Goal: Task Accomplishment & Management: Manage account settings

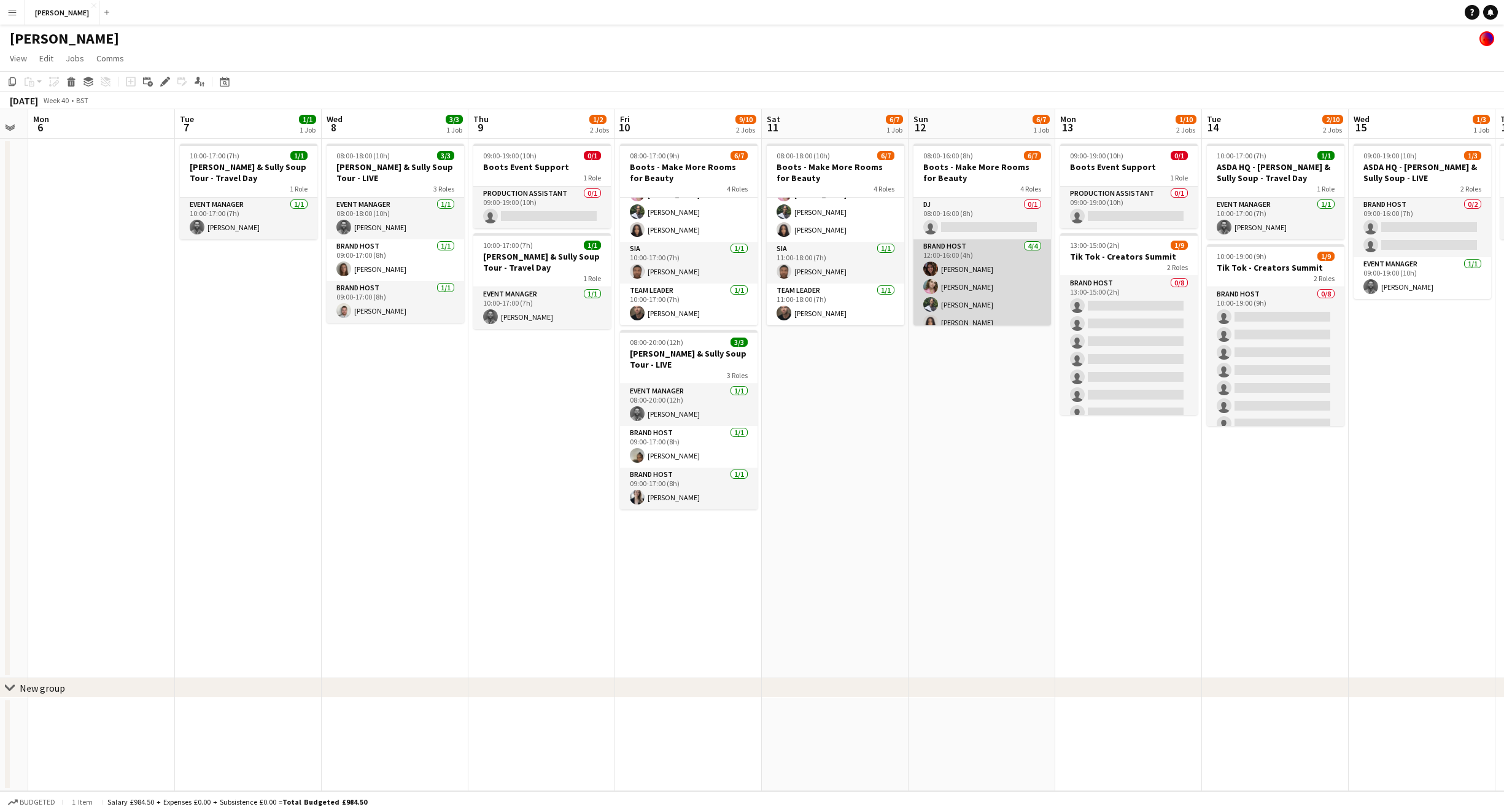
scroll to position [92, 0]
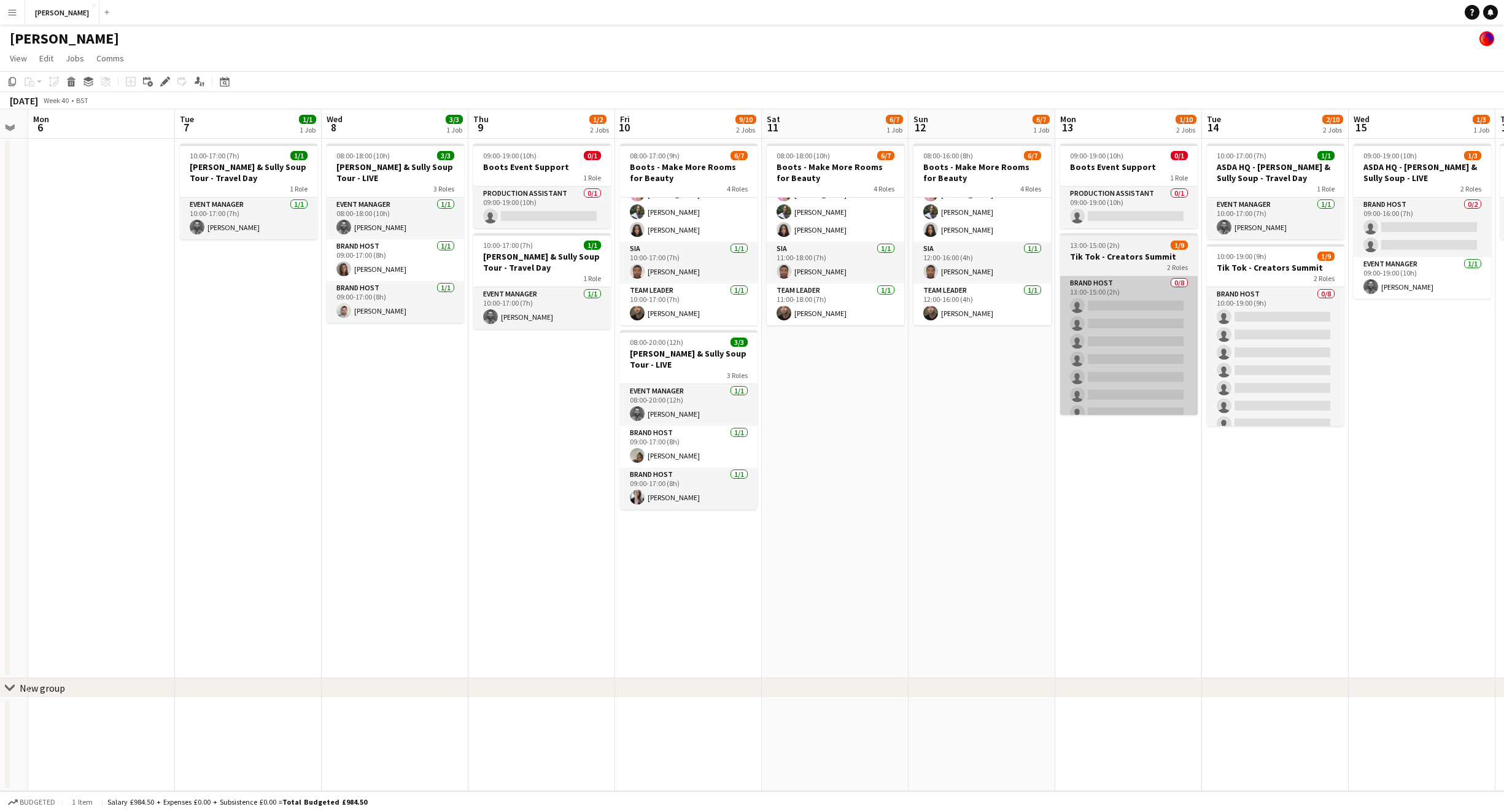
click at [1062, 381] on app-card-role "Brand Host 0/8 13:00-15:00 (2h) single-neutral-actions single-neutral-actions s…" at bounding box center [1129, 359] width 137 height 166
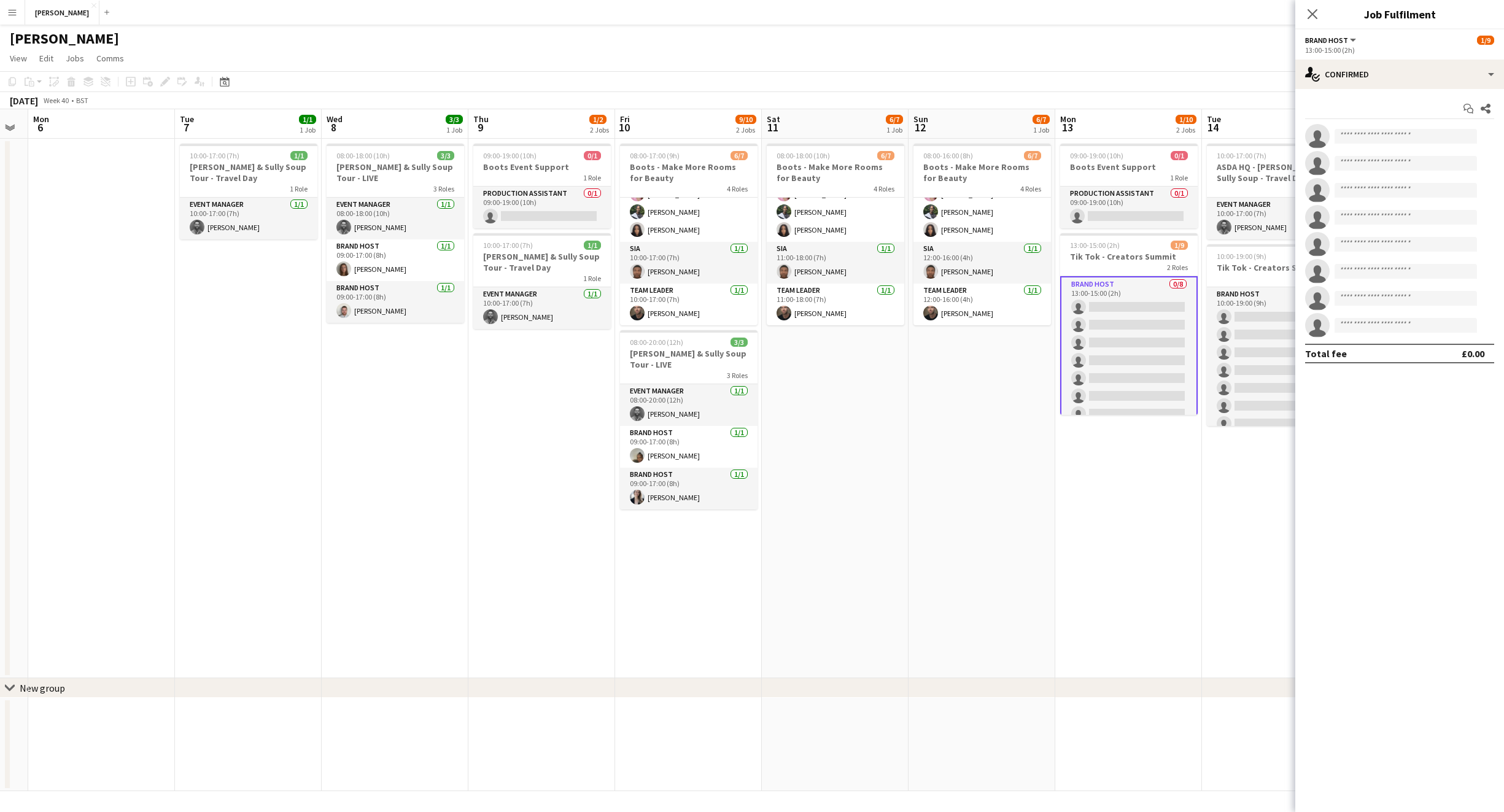
click at [968, 441] on app-date-cell "08:00-16:00 (8h) 6/7 Boots - Make More Rooms for Beauty 4 Roles DJ 0/1 08:00-16…" at bounding box center [983, 408] width 147 height 539
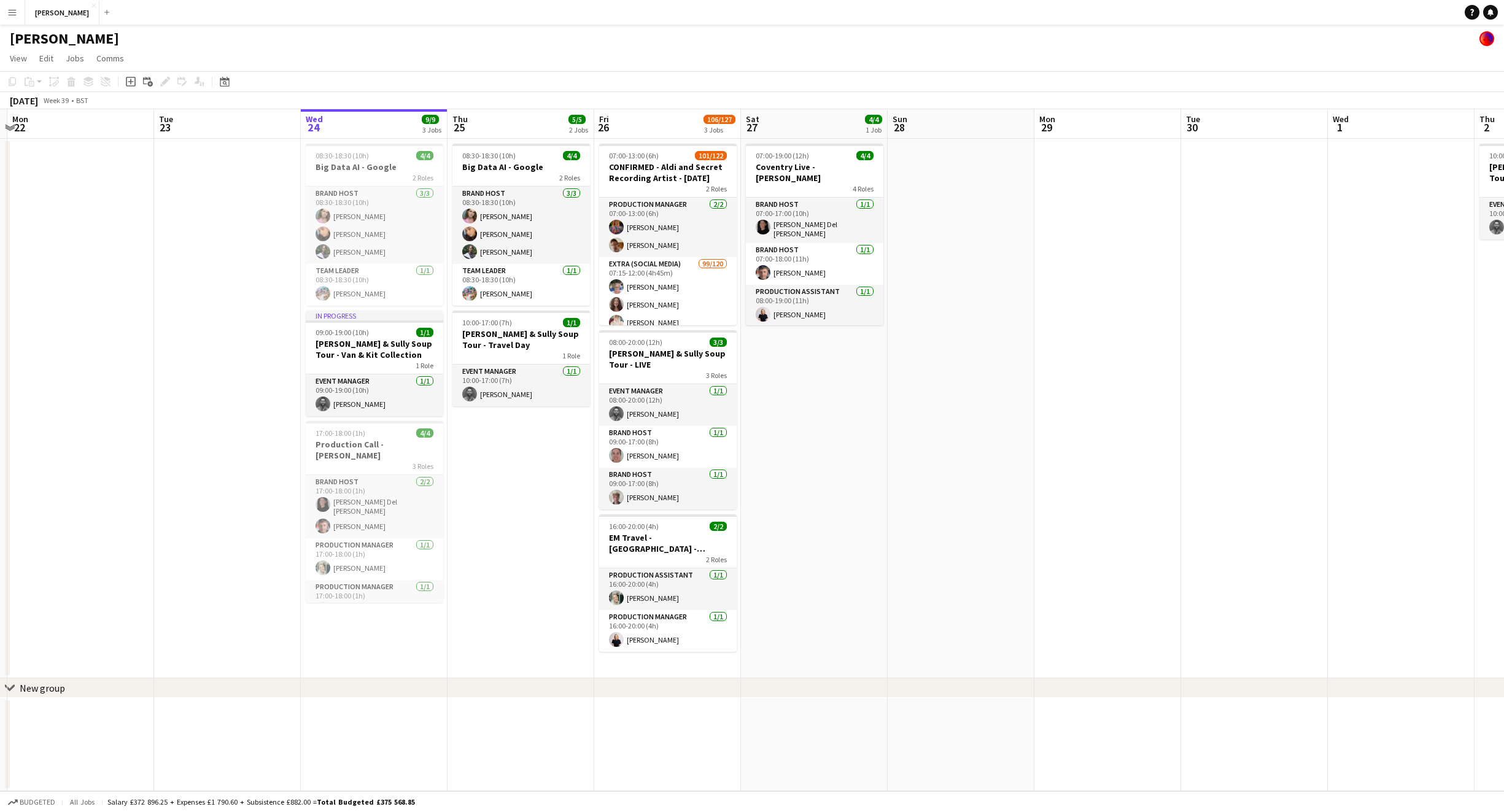
scroll to position [0, 297]
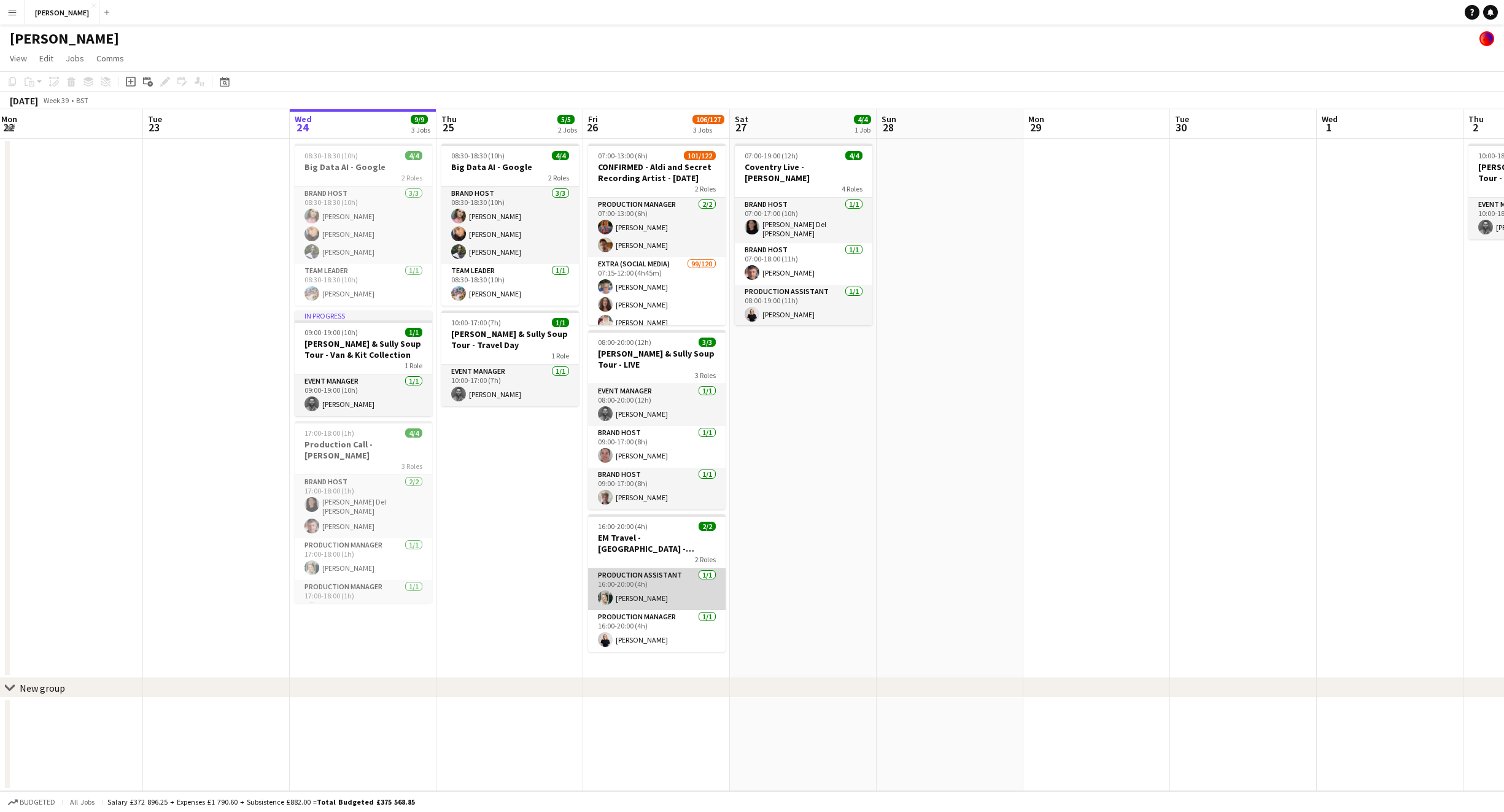
click at [677, 569] on app-card-role "Production Assistant [DATE] 16:00-20:00 (4h) [PERSON_NAME]" at bounding box center [656, 589] width 137 height 42
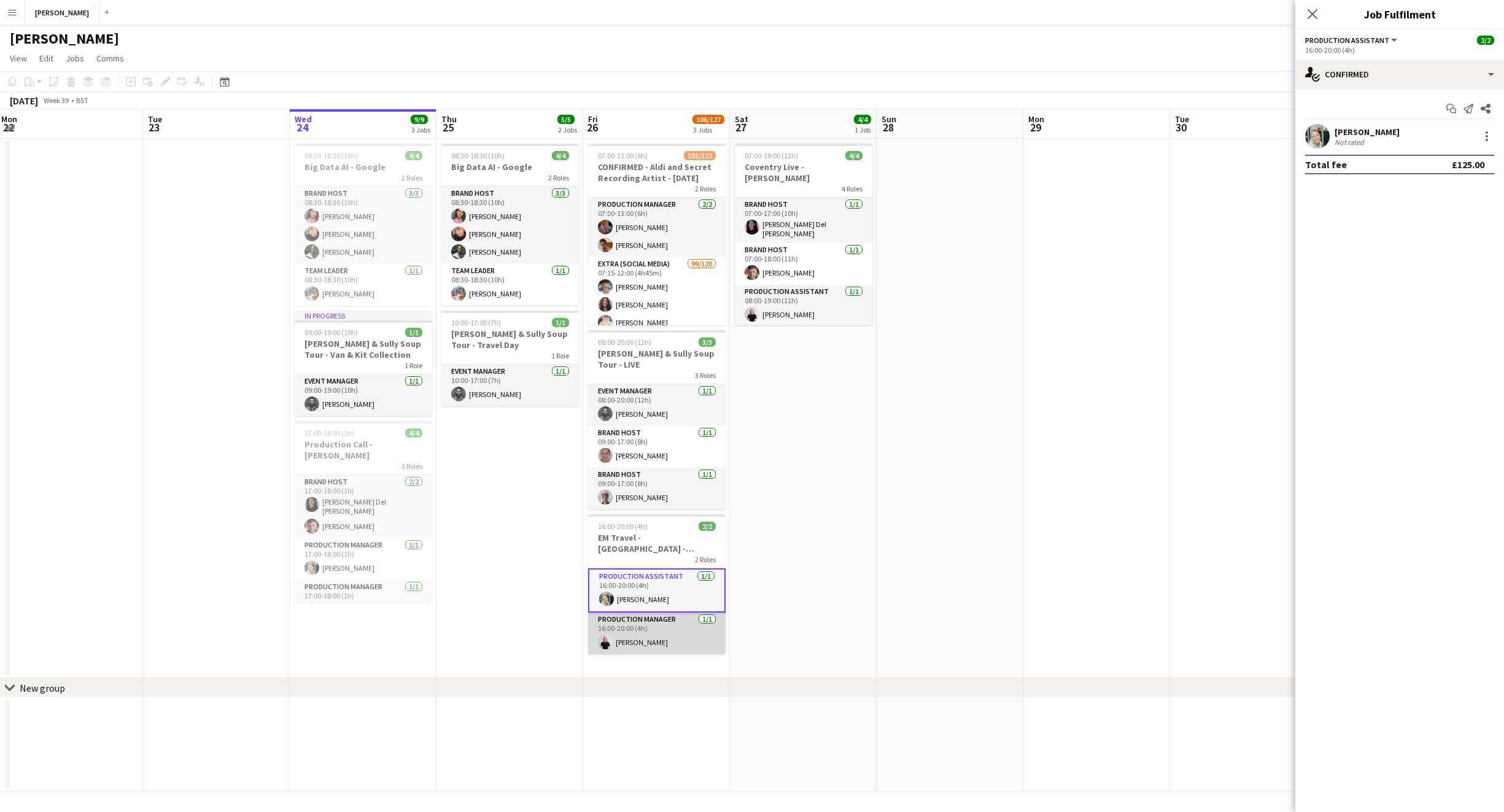
click at [668, 613] on app-card-role "Production Manager [DATE] 16:00-20:00 (4h) [PERSON_NAME]" at bounding box center [656, 633] width 137 height 42
click at [666, 581] on app-card-role "Production Assistant [DATE] 16:00-20:00 (4h) [PERSON_NAME]" at bounding box center [656, 589] width 137 height 42
click at [662, 613] on app-card-role "Production Manager [DATE] 16:00-20:00 (4h) [PERSON_NAME]" at bounding box center [656, 633] width 137 height 42
click at [661, 576] on app-card-role "Production Assistant [DATE] 16:00-20:00 (4h) [PERSON_NAME]" at bounding box center [656, 589] width 137 height 42
click at [665, 613] on app-card-role "Production Manager [DATE] 16:00-20:00 (4h) [PERSON_NAME]" at bounding box center [656, 633] width 137 height 42
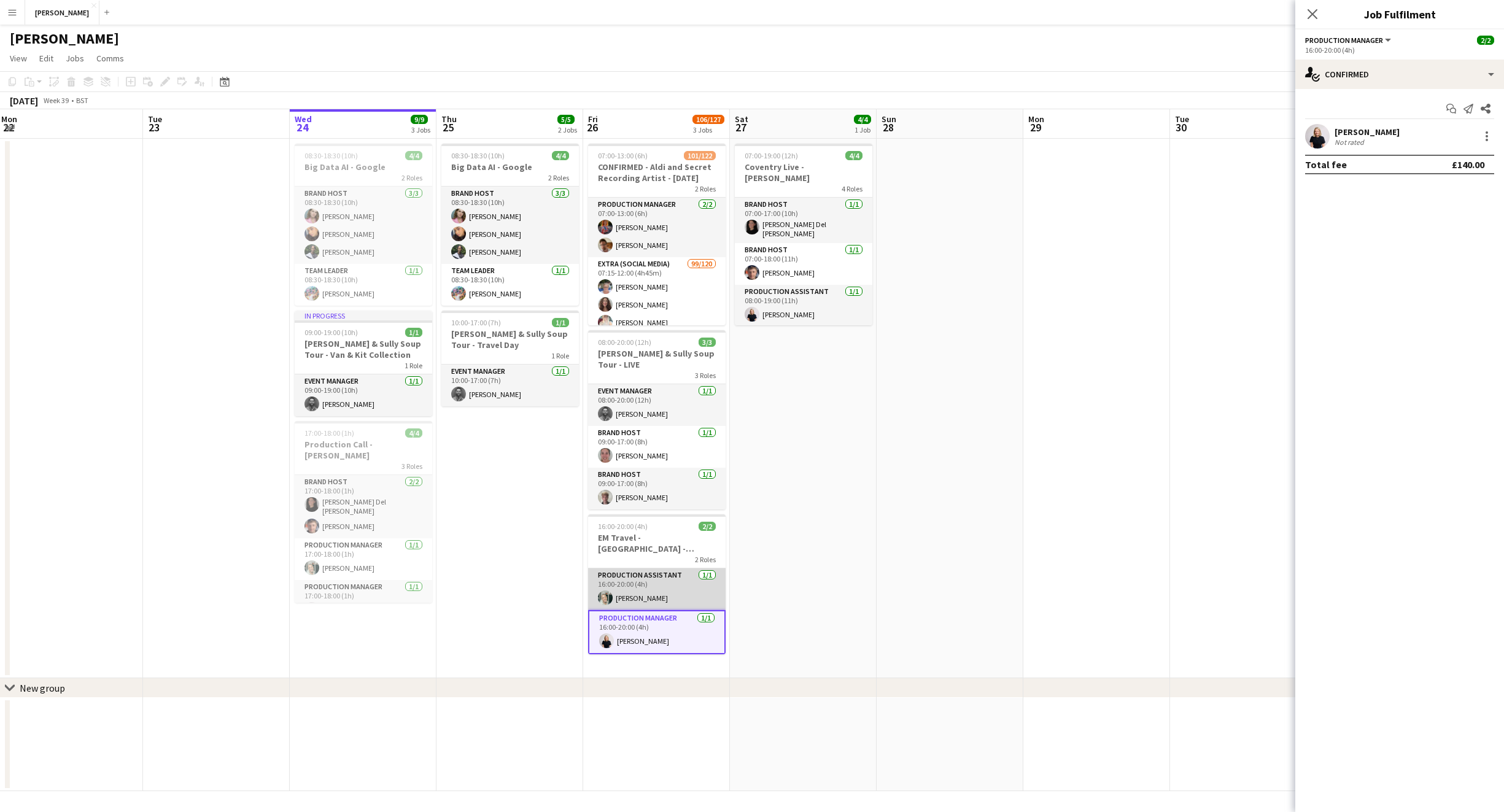
click at [662, 581] on app-card-role "Production Assistant [DATE] 16:00-20:00 (4h) [PERSON_NAME]" at bounding box center [656, 589] width 137 height 42
click at [665, 613] on app-card-role "Production Manager [DATE] 16:00-20:00 (4h) [PERSON_NAME]" at bounding box center [656, 633] width 137 height 42
click at [816, 286] on app-card-role "Production Assistant [DATE] 08:00-19:00 (11h) [PERSON_NAME]" at bounding box center [803, 305] width 137 height 42
